Goal: Use online tool/utility: Utilize a website feature to perform a specific function

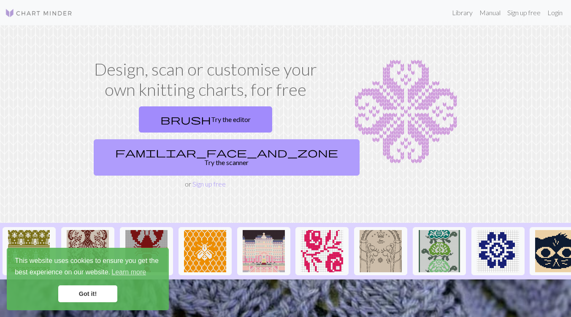
click at [236, 139] on link "familiar_face_and_zone Try the scanner" at bounding box center [227, 157] width 266 height 36
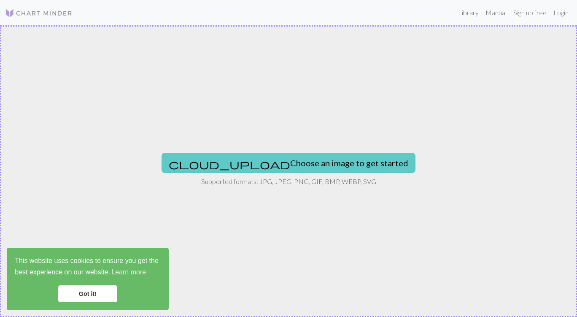
click at [278, 157] on button "cloud_upload Choose an image to get started" at bounding box center [289, 163] width 254 height 20
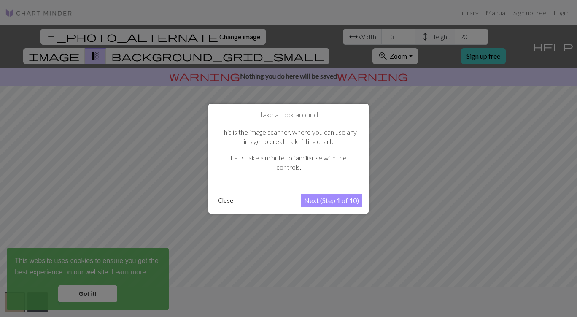
click at [83, 296] on div at bounding box center [288, 158] width 577 height 317
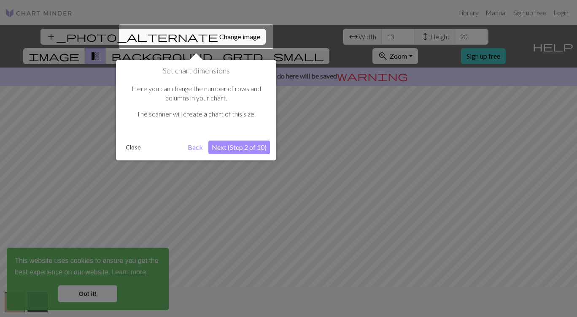
click at [235, 147] on button "Next (Step 2 of 10)" at bounding box center [239, 148] width 62 height 14
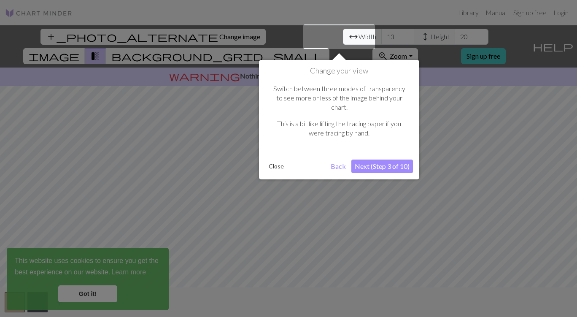
click at [406, 160] on button "Next (Step 3 of 10)" at bounding box center [382, 167] width 62 height 14
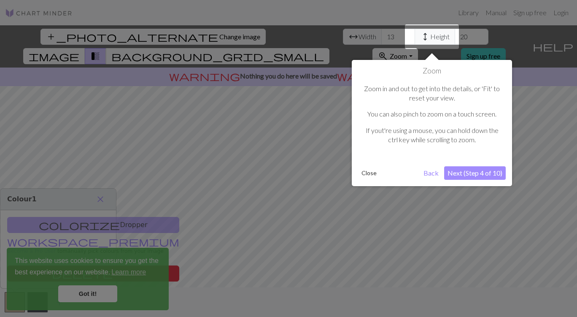
click at [465, 175] on button "Next (Step 4 of 10)" at bounding box center [475, 173] width 62 height 14
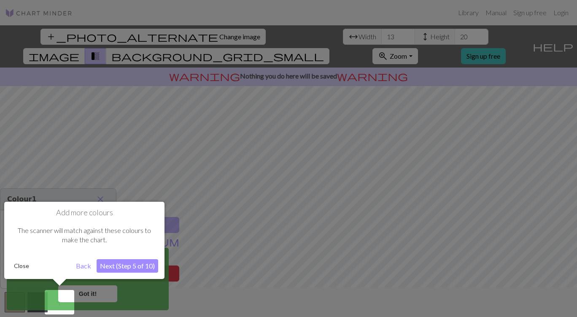
click at [116, 267] on button "Next (Step 5 of 10)" at bounding box center [128, 266] width 62 height 14
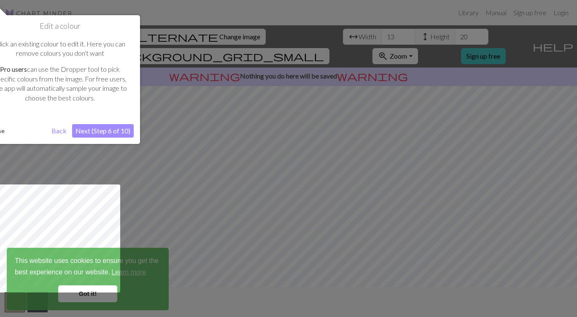
click at [116, 131] on button "Next (Step 6 of 10)" at bounding box center [103, 131] width 62 height 14
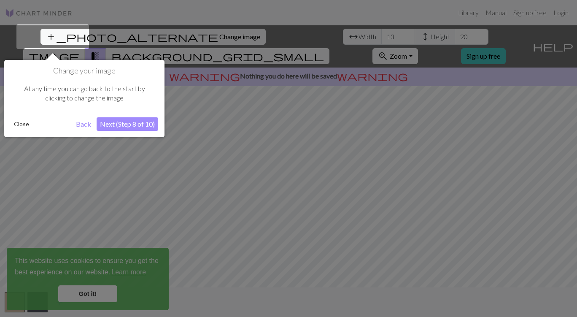
click at [122, 127] on button "Next (Step 8 of 10)" at bounding box center [128, 124] width 62 height 14
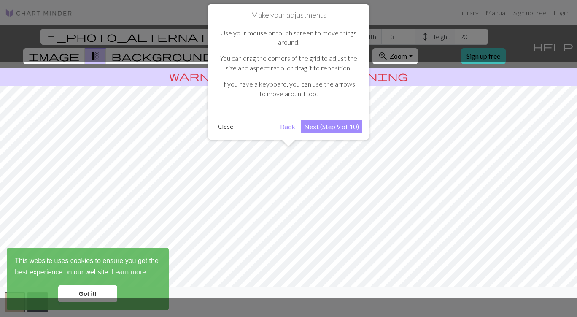
click at [319, 129] on button "Next (Step 9 of 10)" at bounding box center [332, 127] width 62 height 14
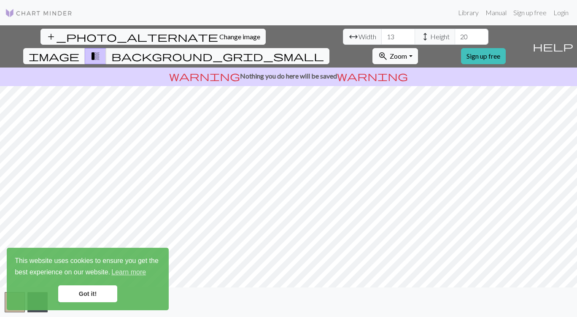
click at [107, 289] on link "Got it!" at bounding box center [87, 293] width 59 height 17
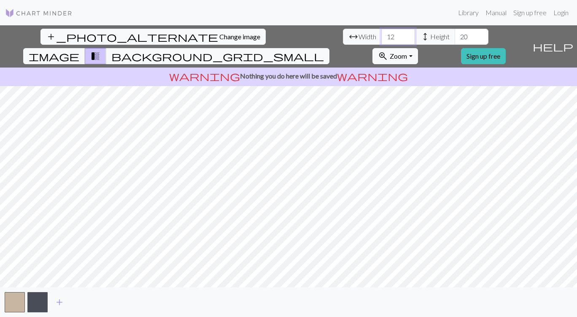
click at [381, 41] on input "12" at bounding box center [398, 37] width 34 height 16
click at [381, 41] on input "11" at bounding box center [398, 37] width 34 height 16
click at [381, 41] on input "10" at bounding box center [398, 37] width 34 height 16
click at [381, 41] on input "-7" at bounding box center [398, 37] width 34 height 16
type input "30"
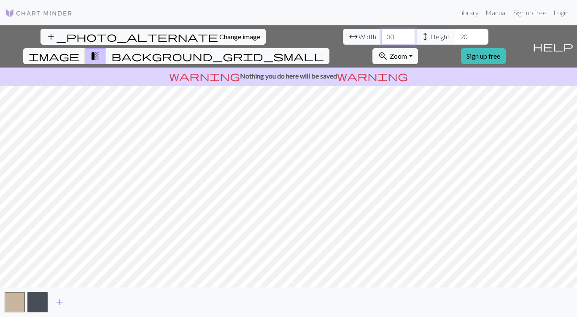
click at [381, 35] on input "30" at bounding box center [398, 37] width 34 height 16
click at [455, 35] on input "87" at bounding box center [472, 37] width 34 height 16
click at [455, 41] on input "86" at bounding box center [472, 37] width 34 height 16
click at [455, 41] on input "85" at bounding box center [472, 37] width 34 height 16
click at [455, 41] on input "84" at bounding box center [472, 37] width 34 height 16
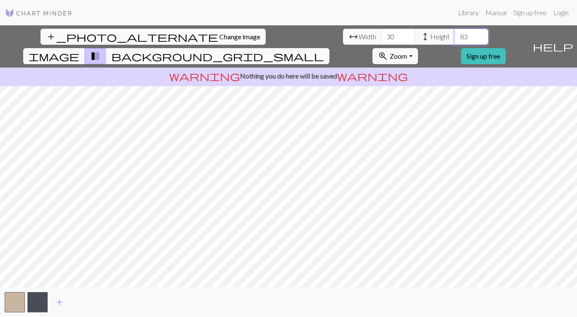
click at [455, 41] on input "83" at bounding box center [472, 37] width 34 height 16
click at [455, 41] on input "82" at bounding box center [472, 37] width 34 height 16
click at [455, 41] on input "81" at bounding box center [472, 37] width 34 height 16
click at [455, 41] on input "80" at bounding box center [472, 37] width 34 height 16
click at [455, 41] on input "79" at bounding box center [472, 37] width 34 height 16
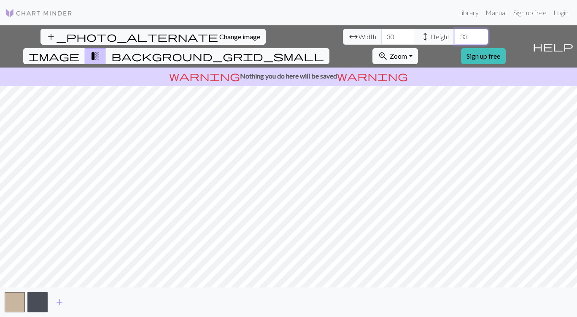
click at [455, 41] on input "33" at bounding box center [472, 37] width 34 height 16
click at [455, 41] on input "32" at bounding box center [472, 37] width 34 height 16
type input "21"
click at [455, 41] on input "21" at bounding box center [472, 37] width 34 height 16
click at [219, 37] on span "Change image" at bounding box center [239, 36] width 41 height 8
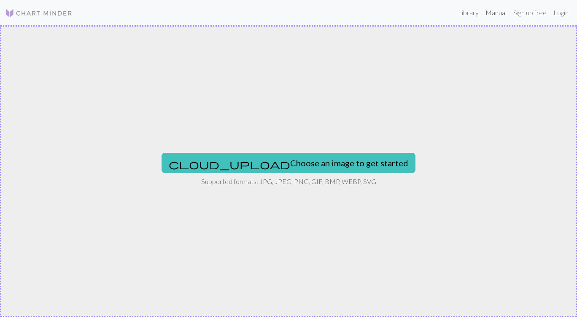
click at [498, 13] on link "Manual" at bounding box center [496, 12] width 28 height 17
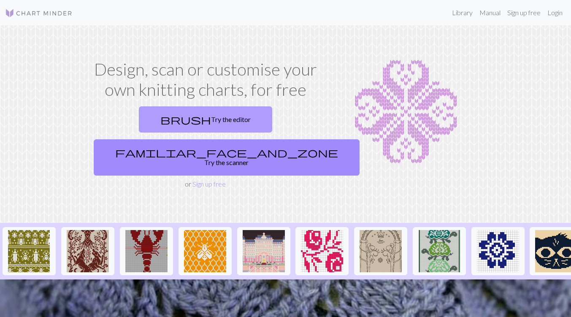
click at [166, 118] on link "brush Try the editor" at bounding box center [205, 119] width 133 height 26
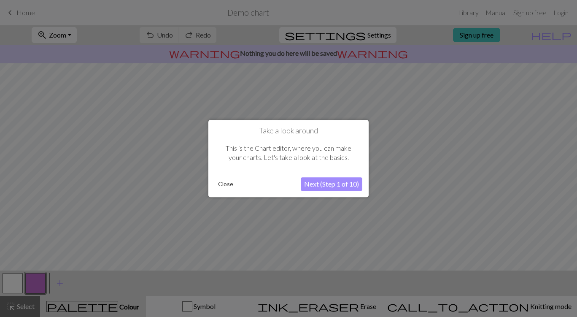
click at [225, 185] on button "Close" at bounding box center [226, 184] width 22 height 13
